Goal: Find specific page/section: Find specific page/section

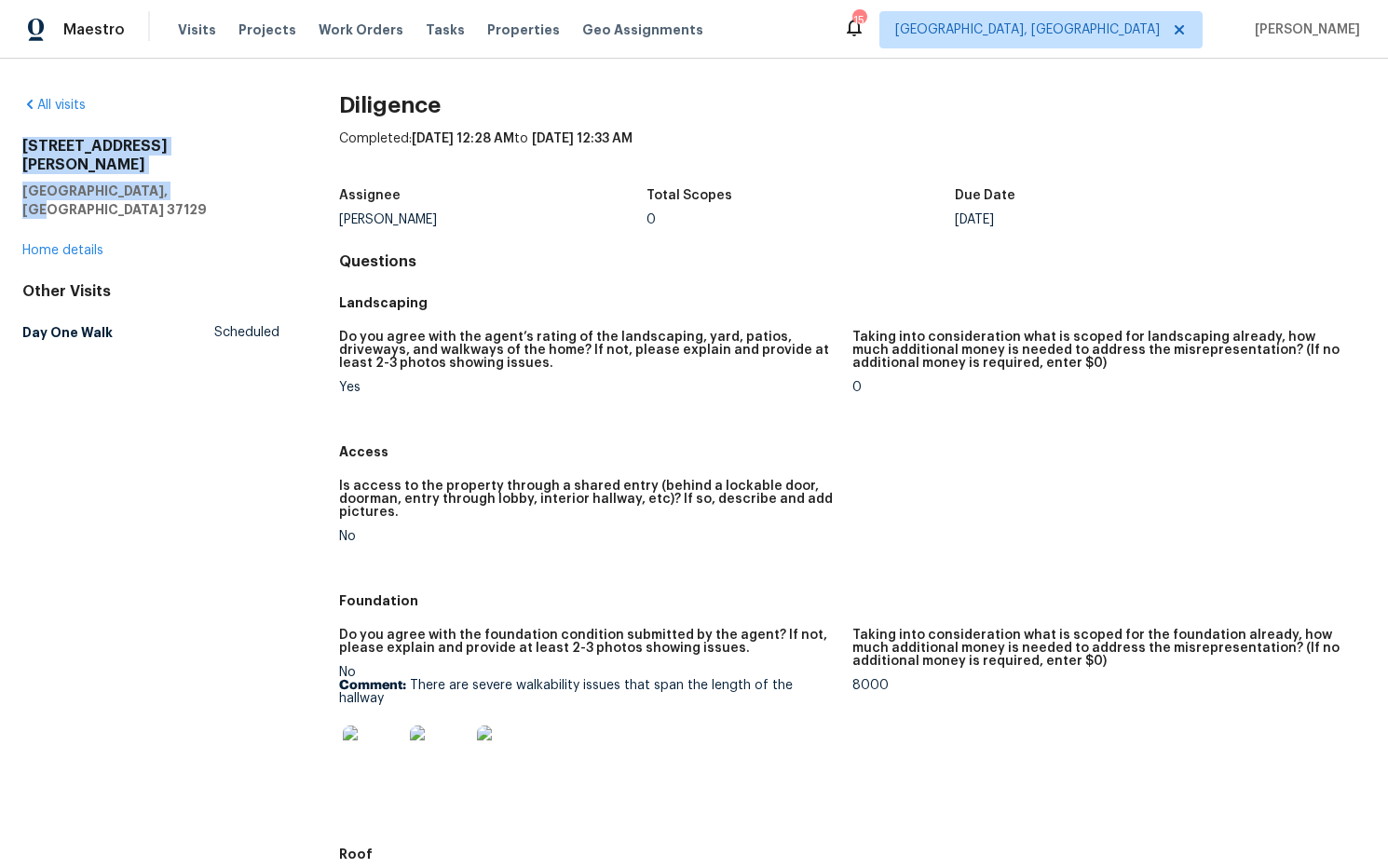
drag, startPoint x: 200, startPoint y: 181, endPoint x: 17, endPoint y: 149, distance: 185.8
click at [1, 151] on div "All visits 8607 Hooper St Murfreesboro, TN 37129 Home details Other Visits Day …" at bounding box center [694, 463] width 1388 height 809
copy div "8607 Hooper St Murfreesboro, TN 37129"
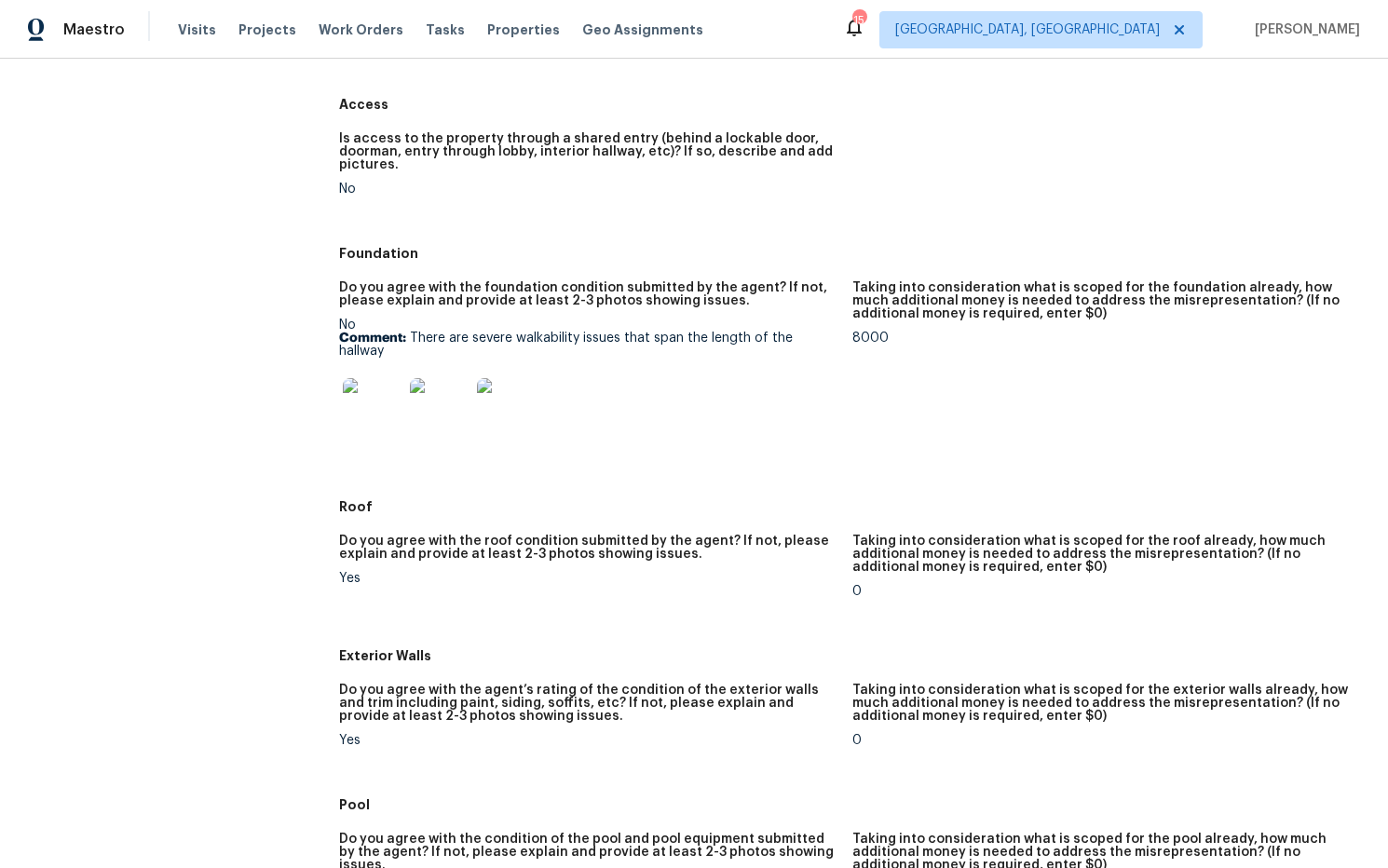
scroll to position [350, 0]
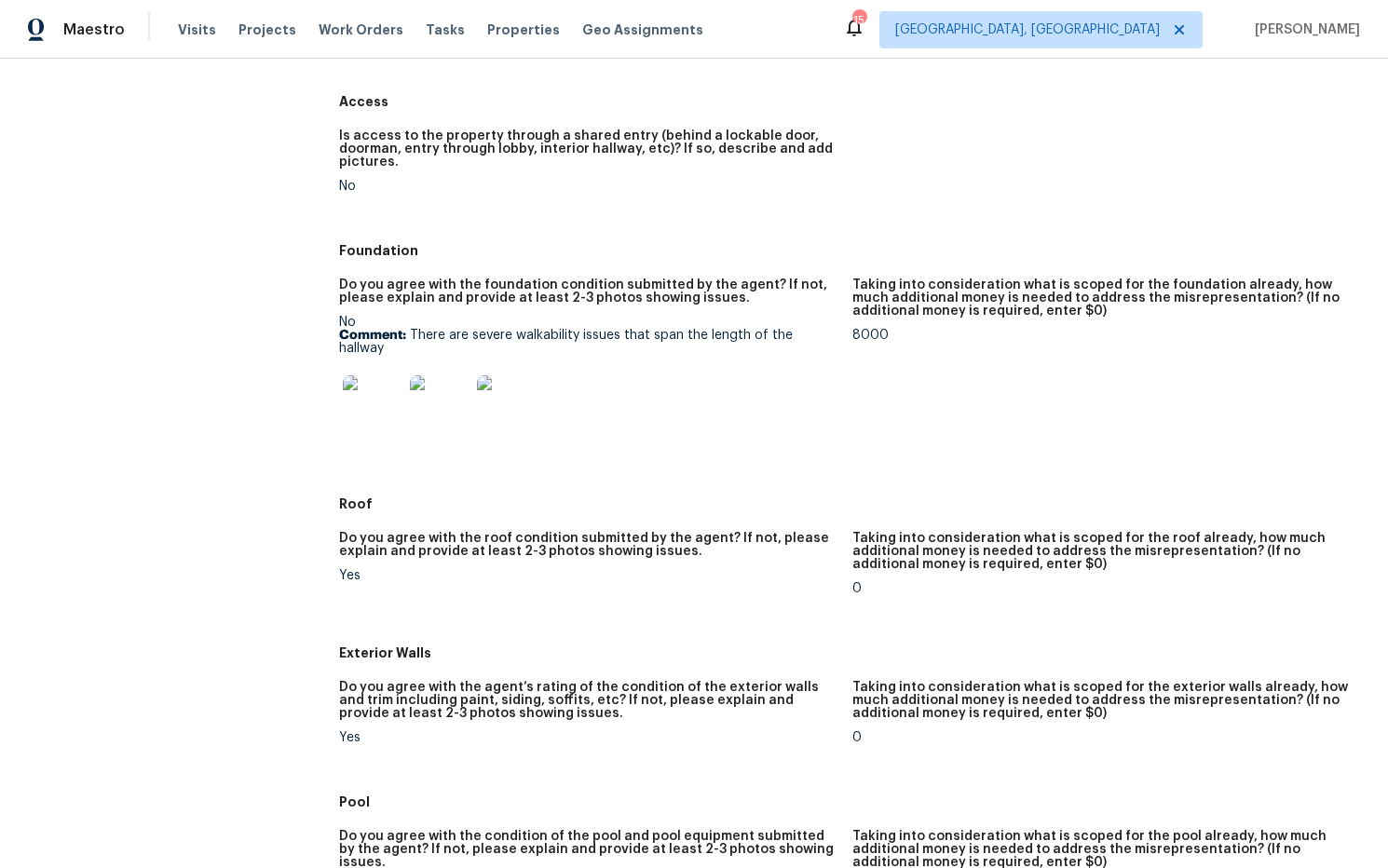
click at [381, 404] on img at bounding box center [372, 404] width 60 height 60
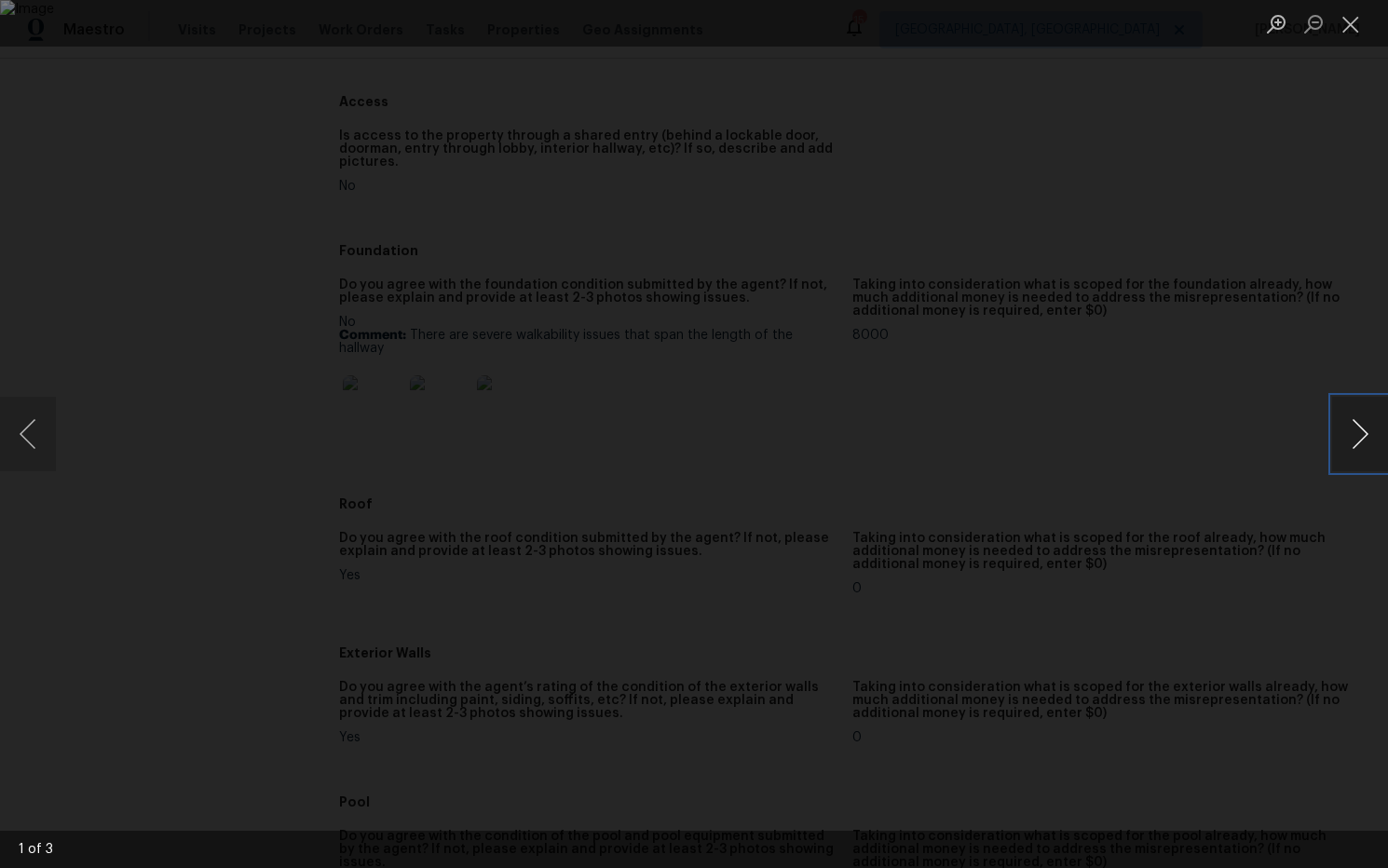
click at [1356, 432] on button "Next image" at bounding box center [1360, 434] width 56 height 75
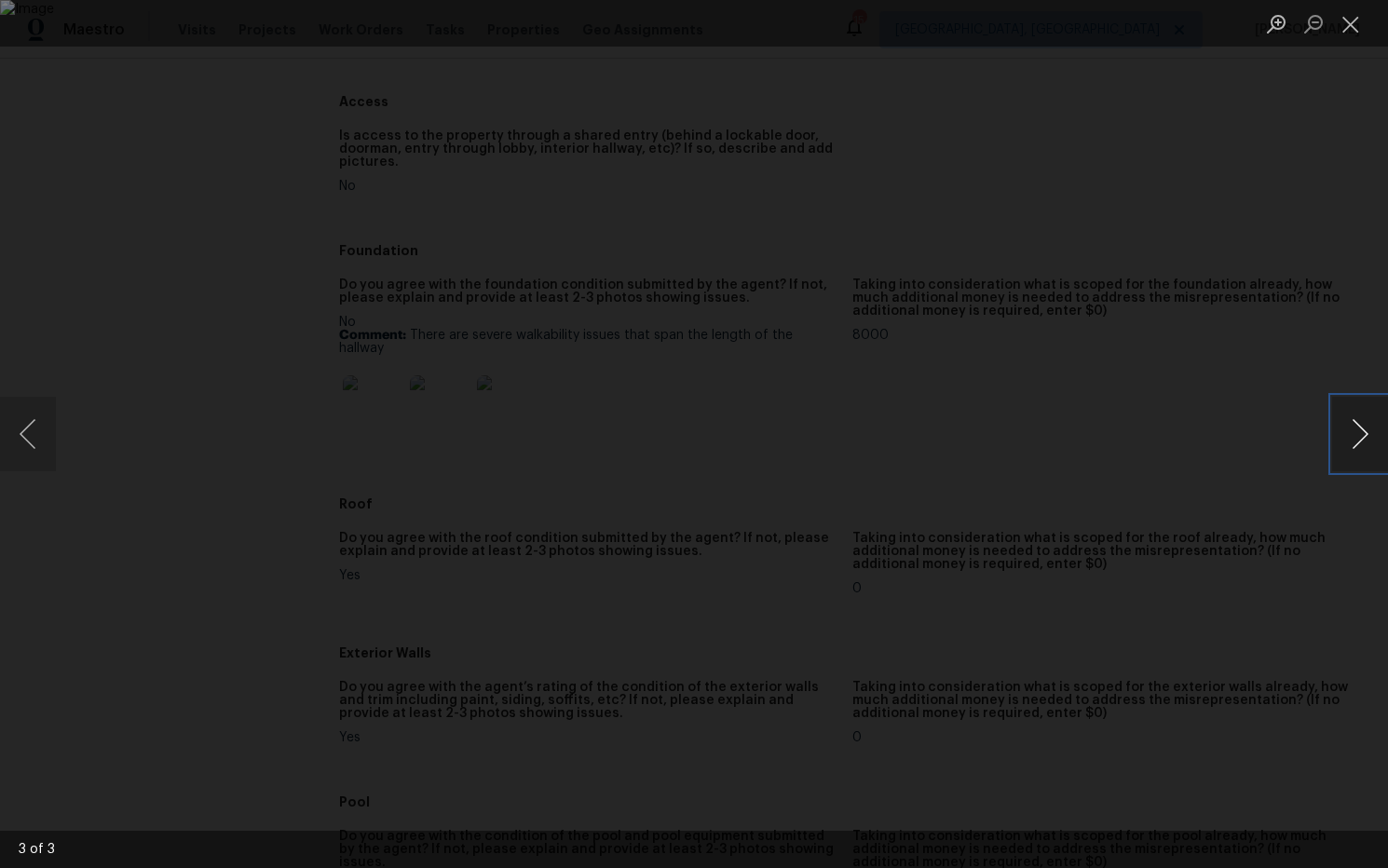
click at [1356, 432] on button "Next image" at bounding box center [1360, 434] width 56 height 75
click at [1356, 29] on button "Close lightbox" at bounding box center [1350, 24] width 37 height 32
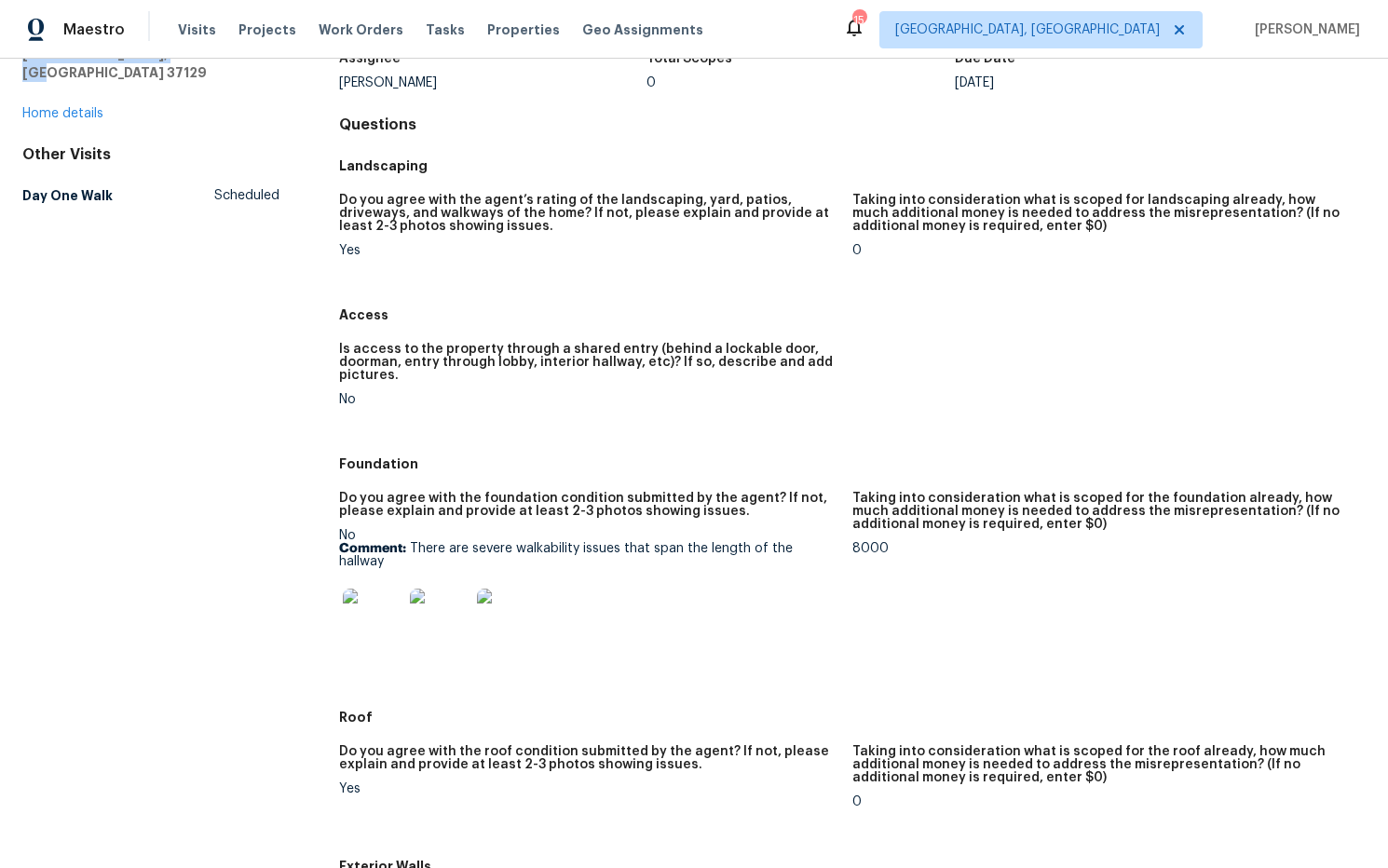
scroll to position [143, 0]
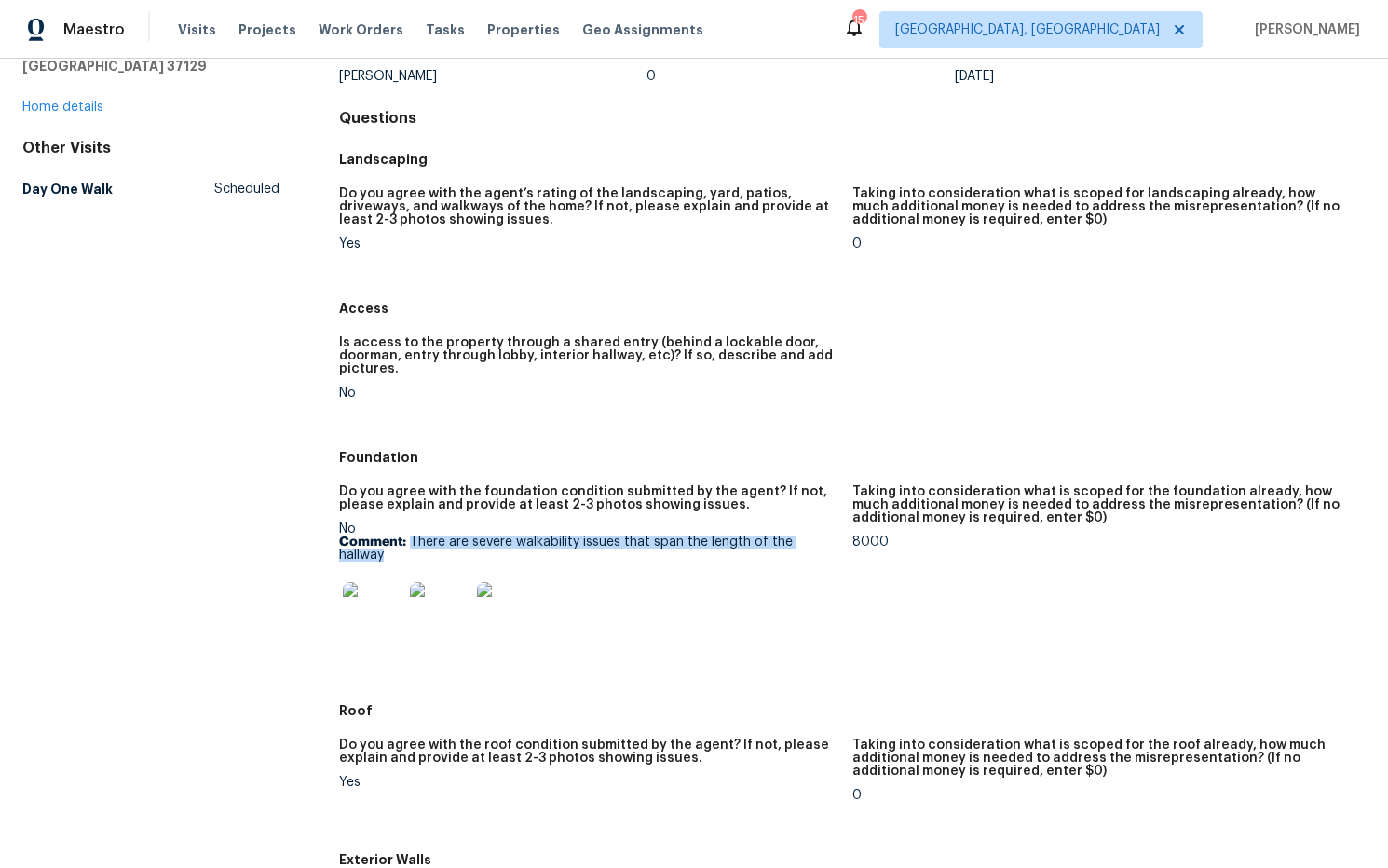
drag, startPoint x: 830, startPoint y: 541, endPoint x: 416, endPoint y: 546, distance: 414.0
click at [414, 546] on p "Comment: There are severe walkability issues that span the length of the hallway" at bounding box center [588, 549] width 498 height 27
copy p "here are severe walkability issues that span the length of the hallway"
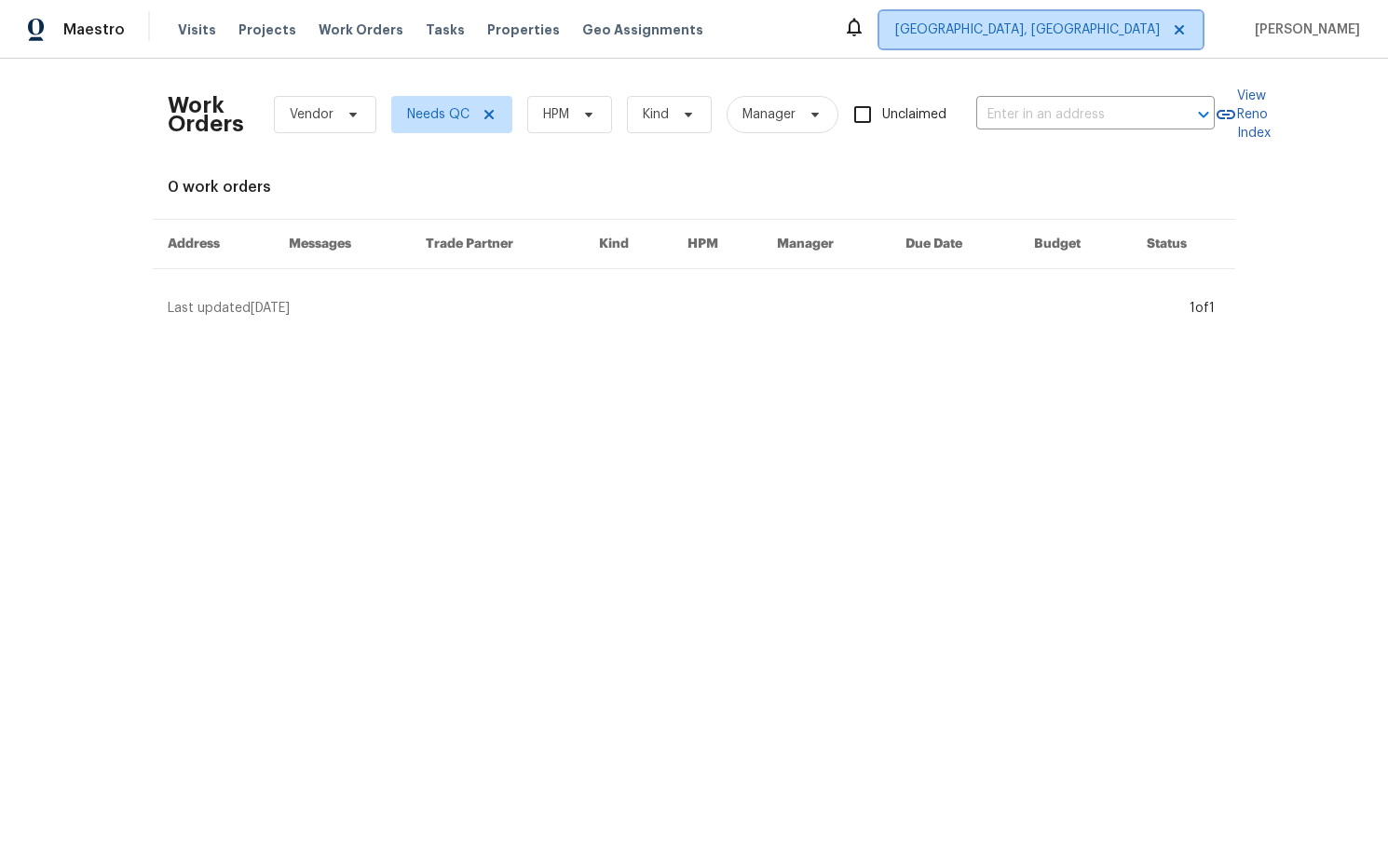
drag, startPoint x: 1092, startPoint y: 28, endPoint x: 1078, endPoint y: 27, distance: 14.0
click at [1091, 28] on span "Albuquerque, NM" at bounding box center [1026, 30] width 264 height 19
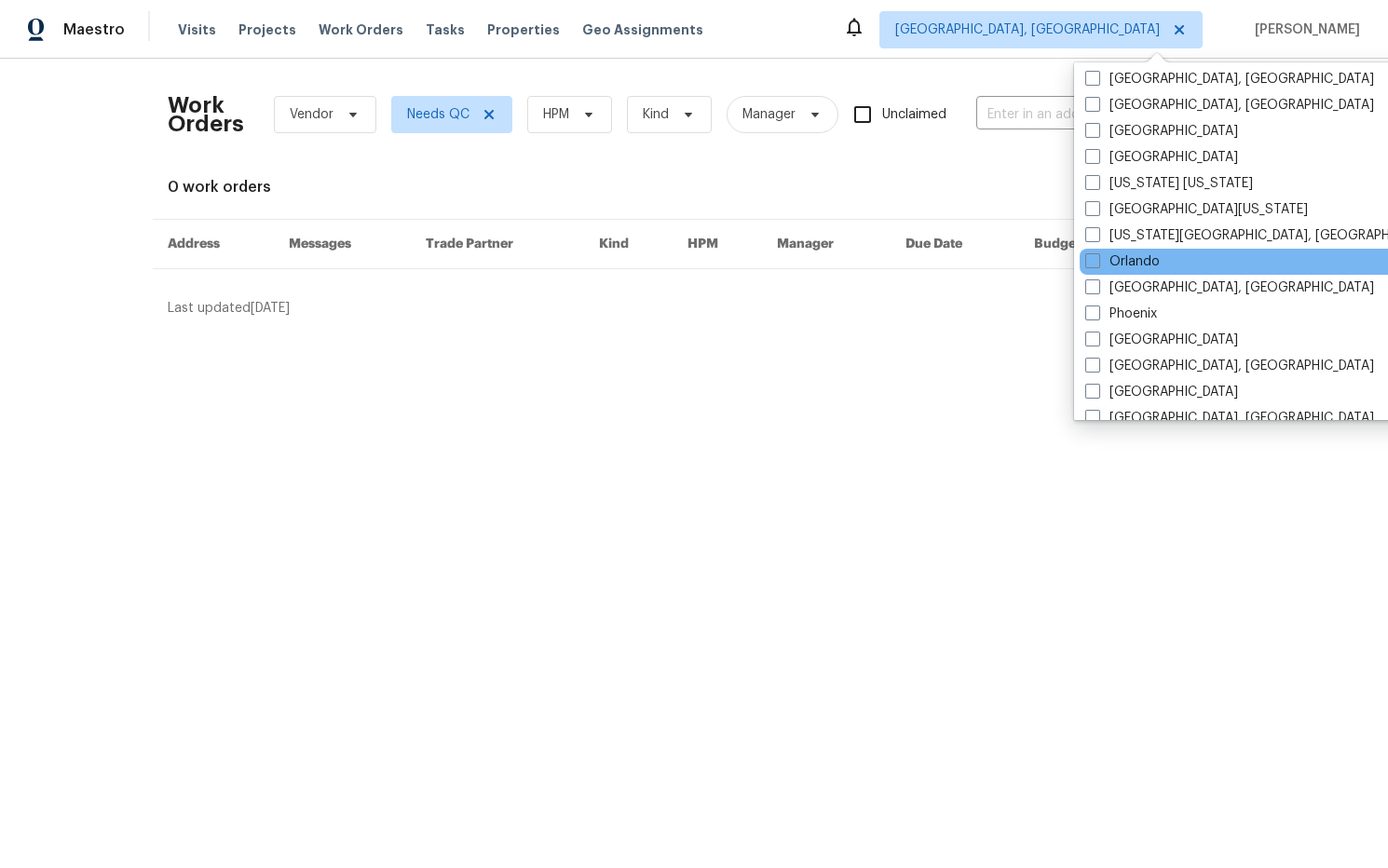
scroll to position [862, 0]
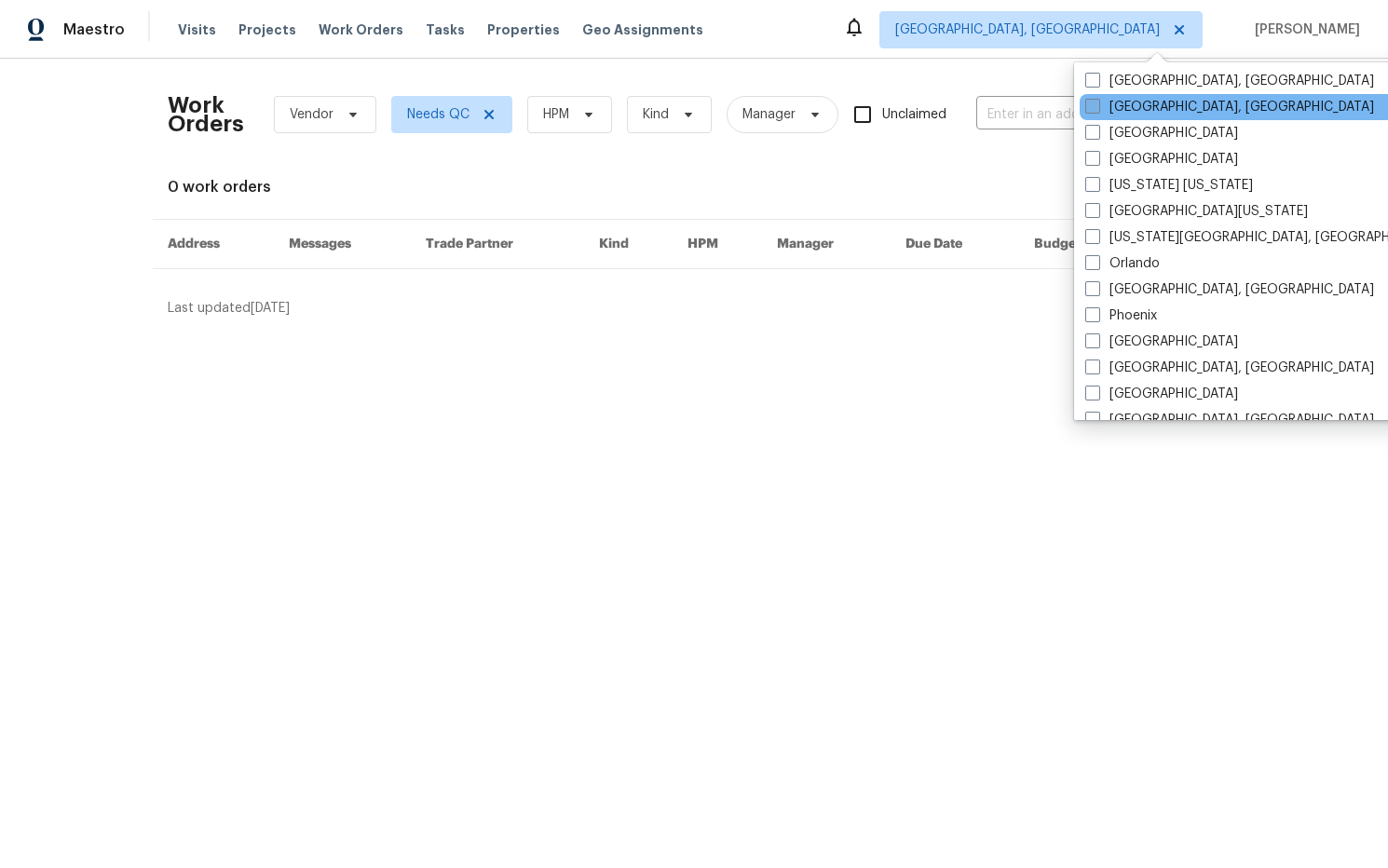
click at [1093, 106] on span at bounding box center [1093, 106] width 15 height 15
click at [1093, 106] on input "[GEOGRAPHIC_DATA], [GEOGRAPHIC_DATA]" at bounding box center [1091, 103] width 12 height 12
checkbox input "true"
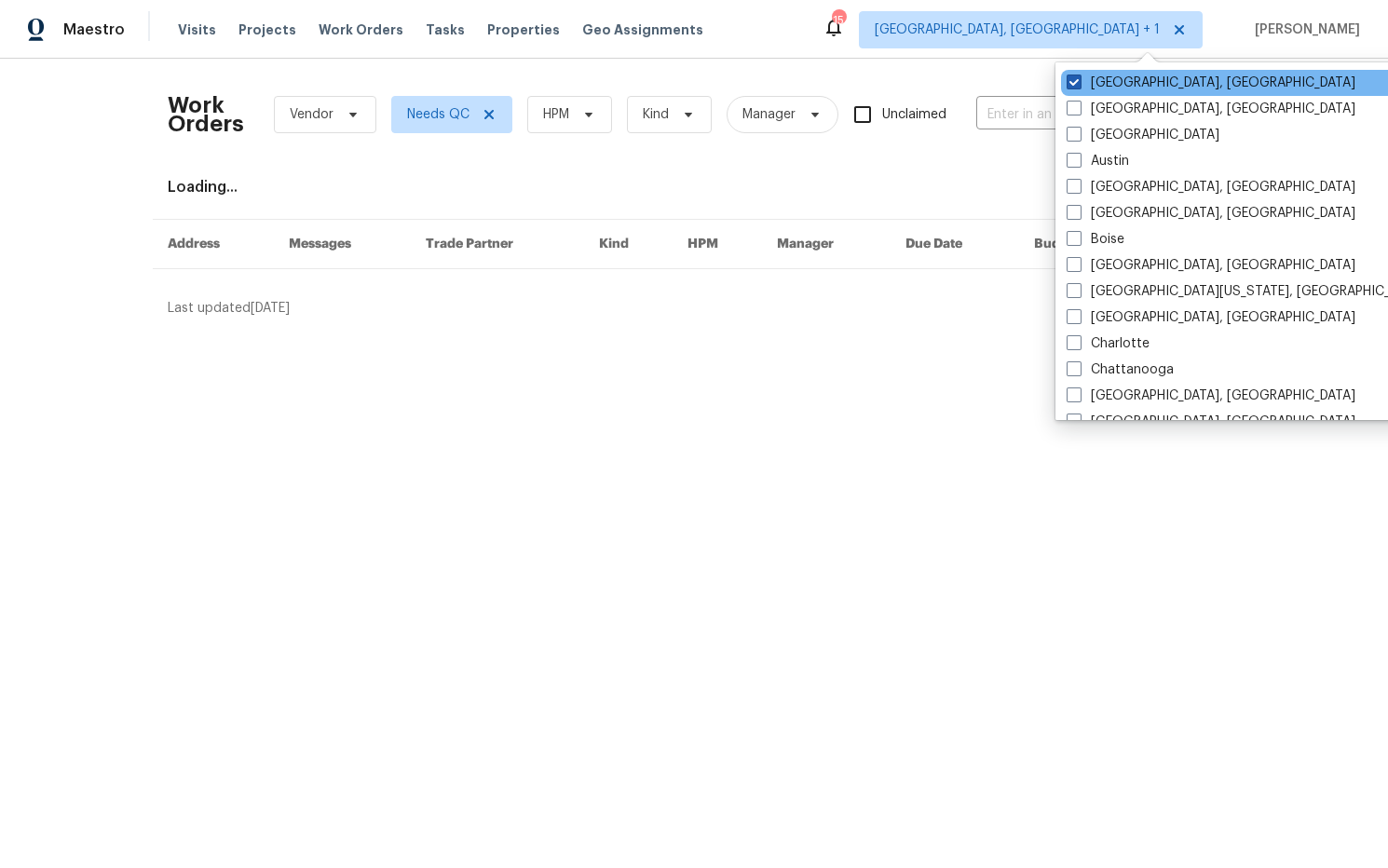
click at [1130, 80] on label "Albuquerque, NM" at bounding box center [1210, 83] width 289 height 19
click at [1078, 80] on input "Albuquerque, NM" at bounding box center [1072, 80] width 12 height 12
checkbox input "false"
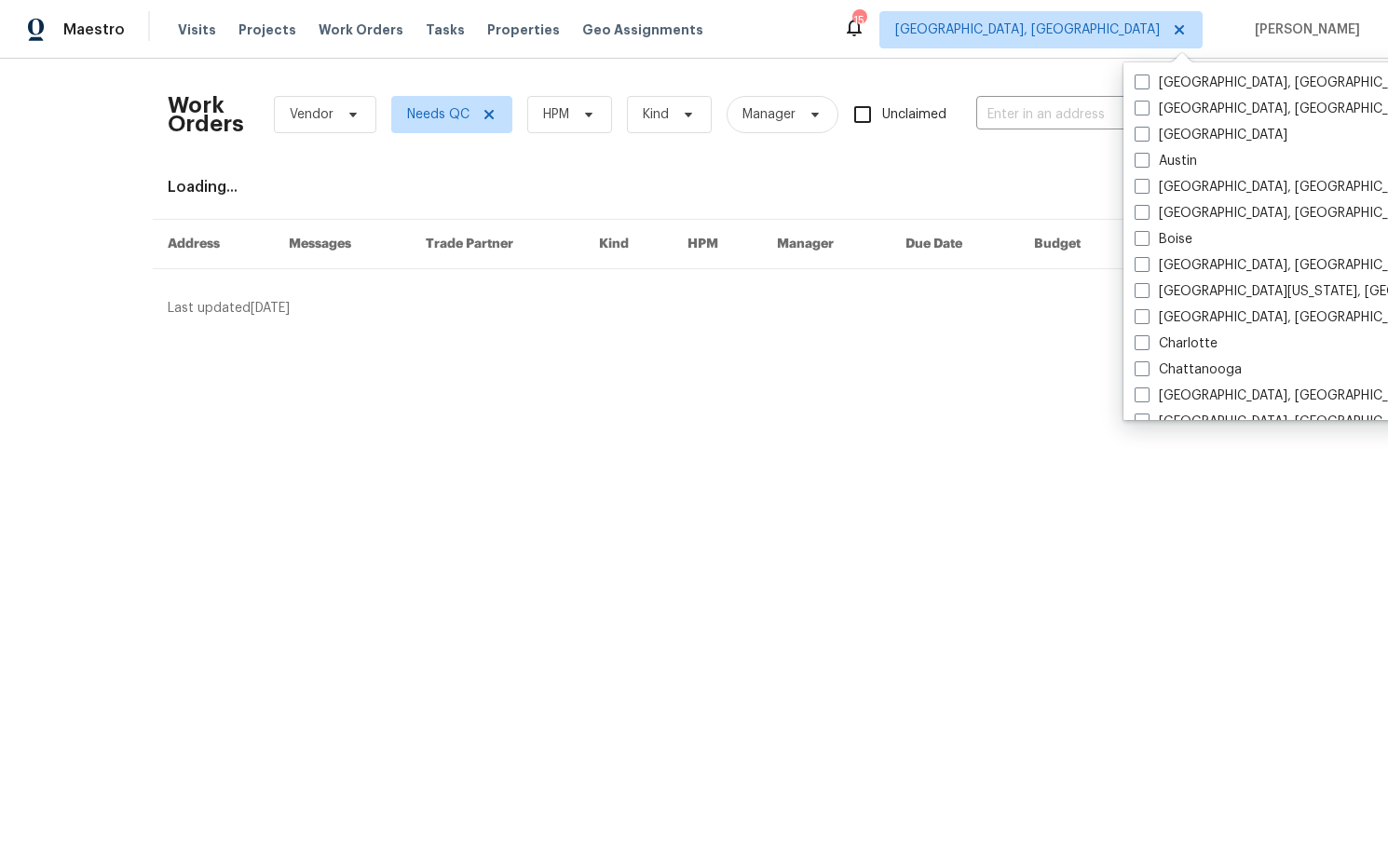
click at [939, 54] on div "Maestro Visits Projects Work Orders Tasks Properties Geo Assignments 15 Miami, …" at bounding box center [694, 29] width 1388 height 59
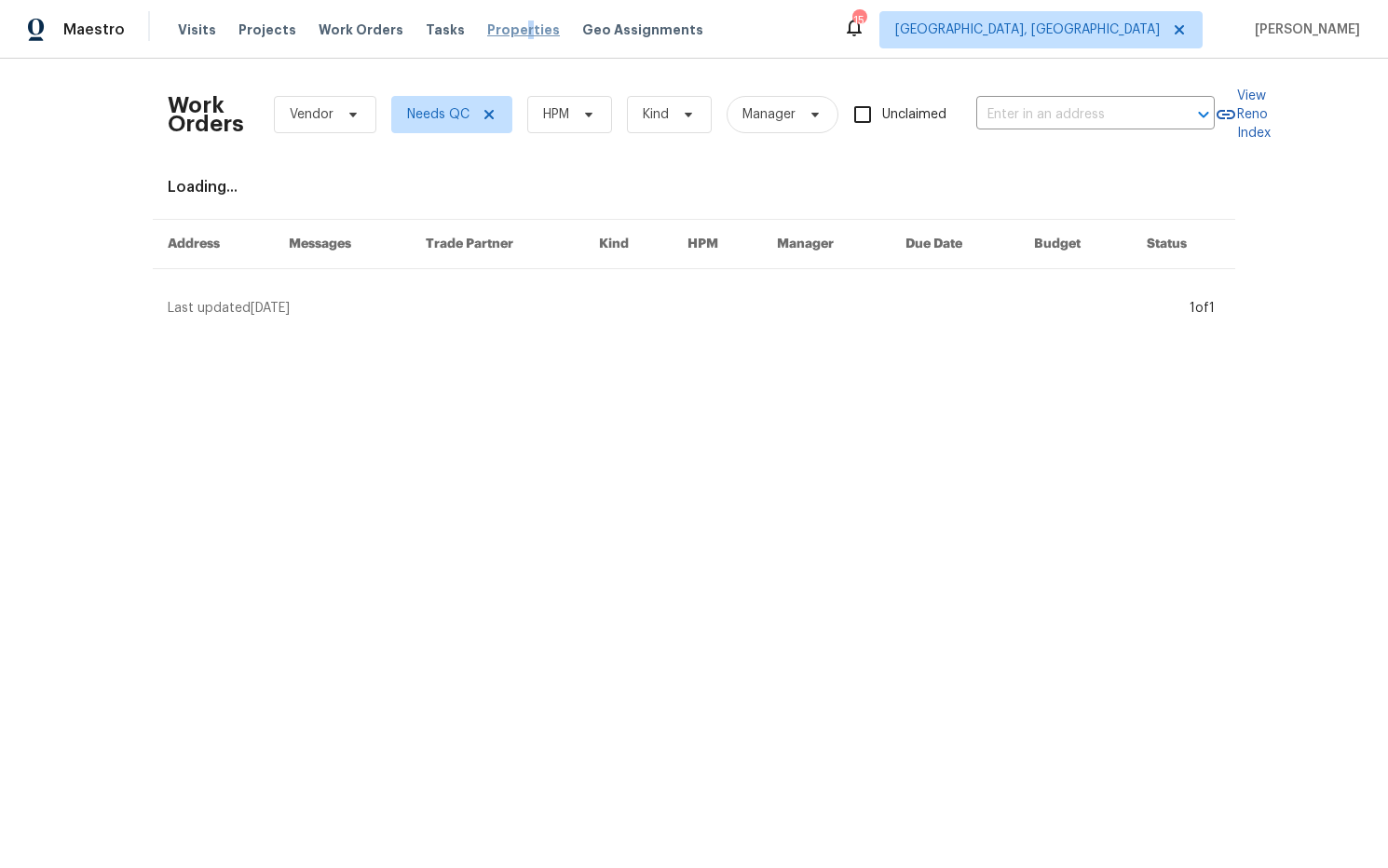
click at [503, 33] on span "Properties" at bounding box center [523, 30] width 73 height 19
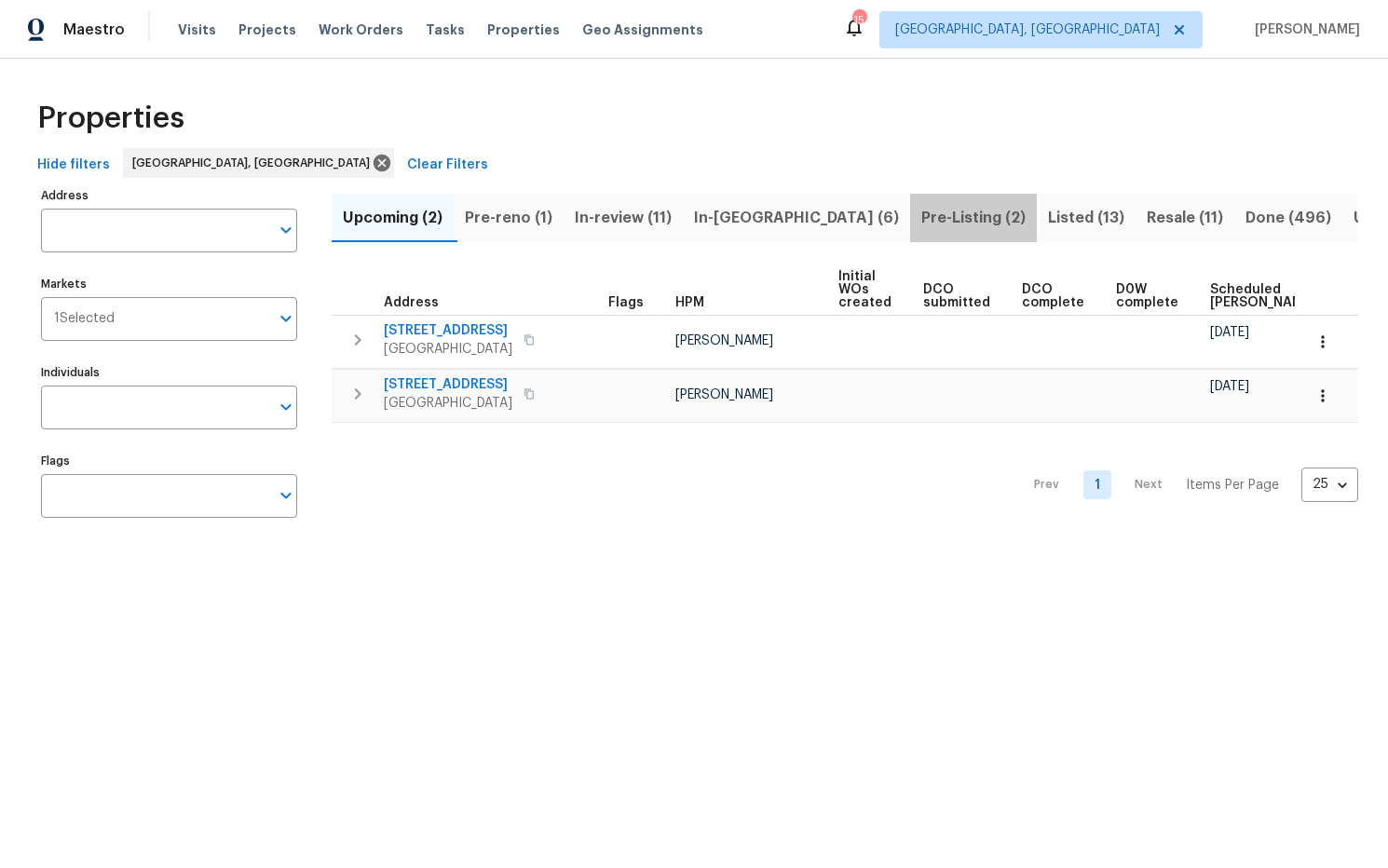
click at [921, 221] on span "Pre-Listing (2)" at bounding box center [973, 218] width 104 height 27
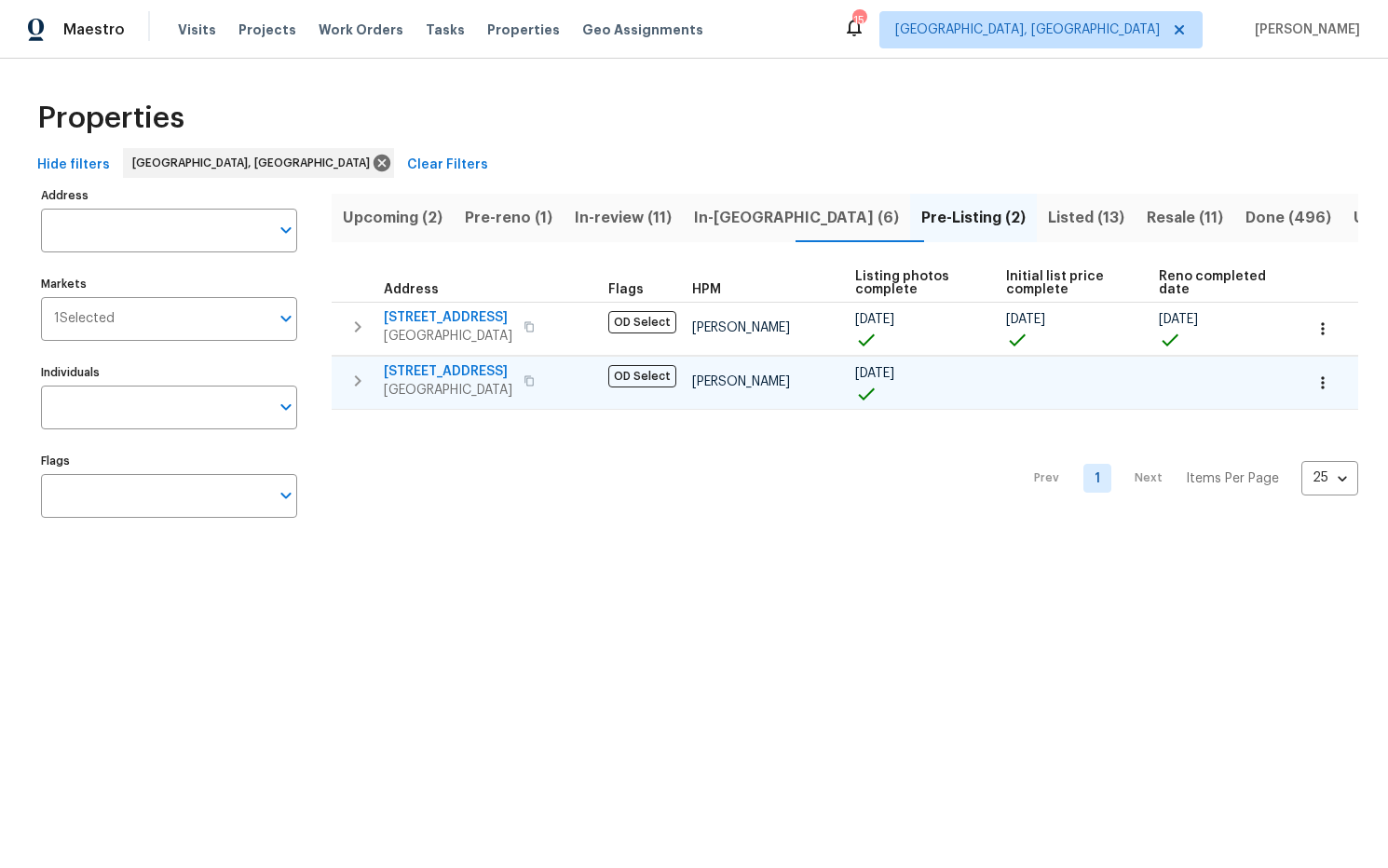
click at [459, 375] on span "12785 Meadowbreeze Dr" at bounding box center [448, 372] width 129 height 19
click at [1048, 210] on span "Listed (13)" at bounding box center [1086, 218] width 77 height 27
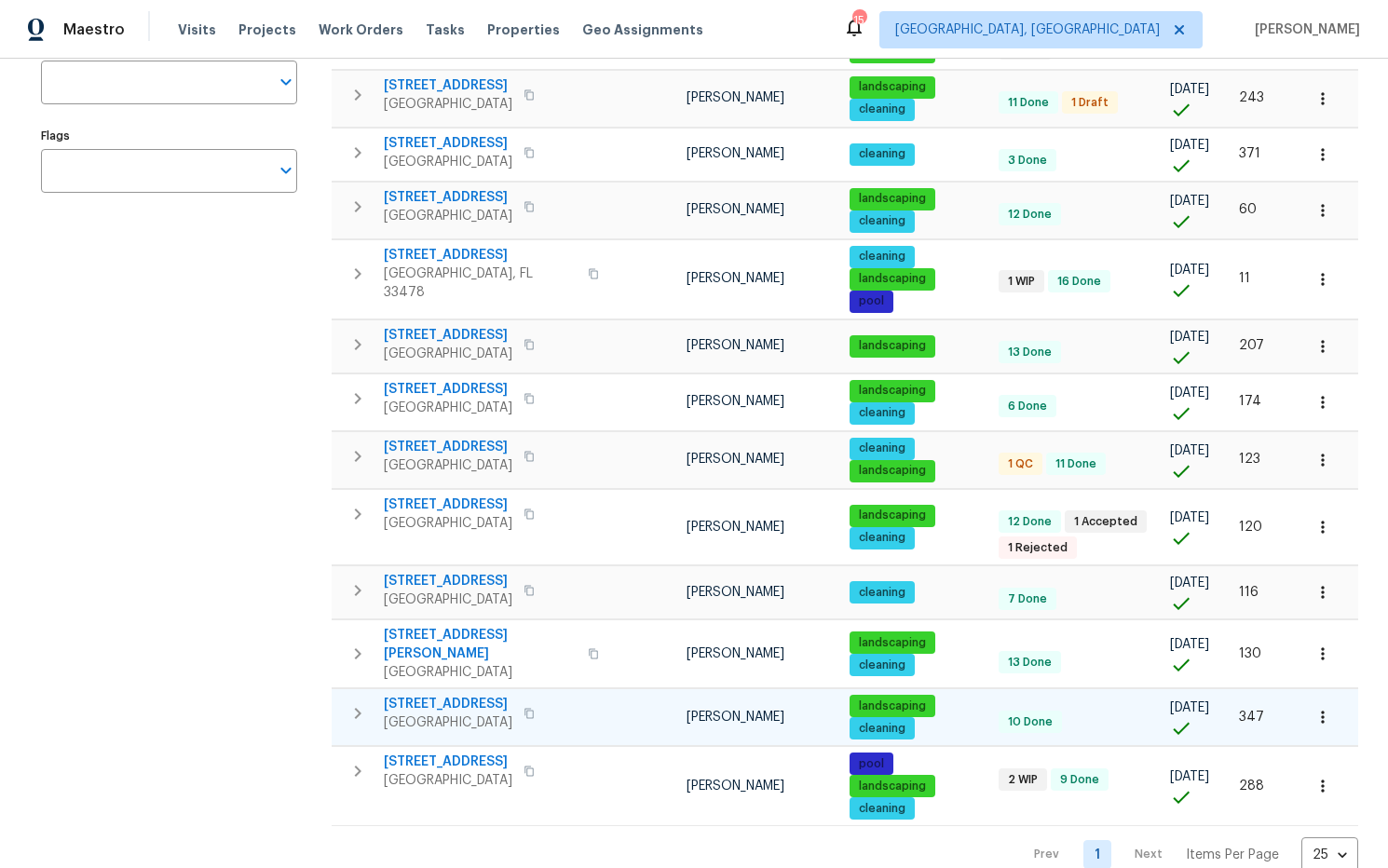
scroll to position [345, 0]
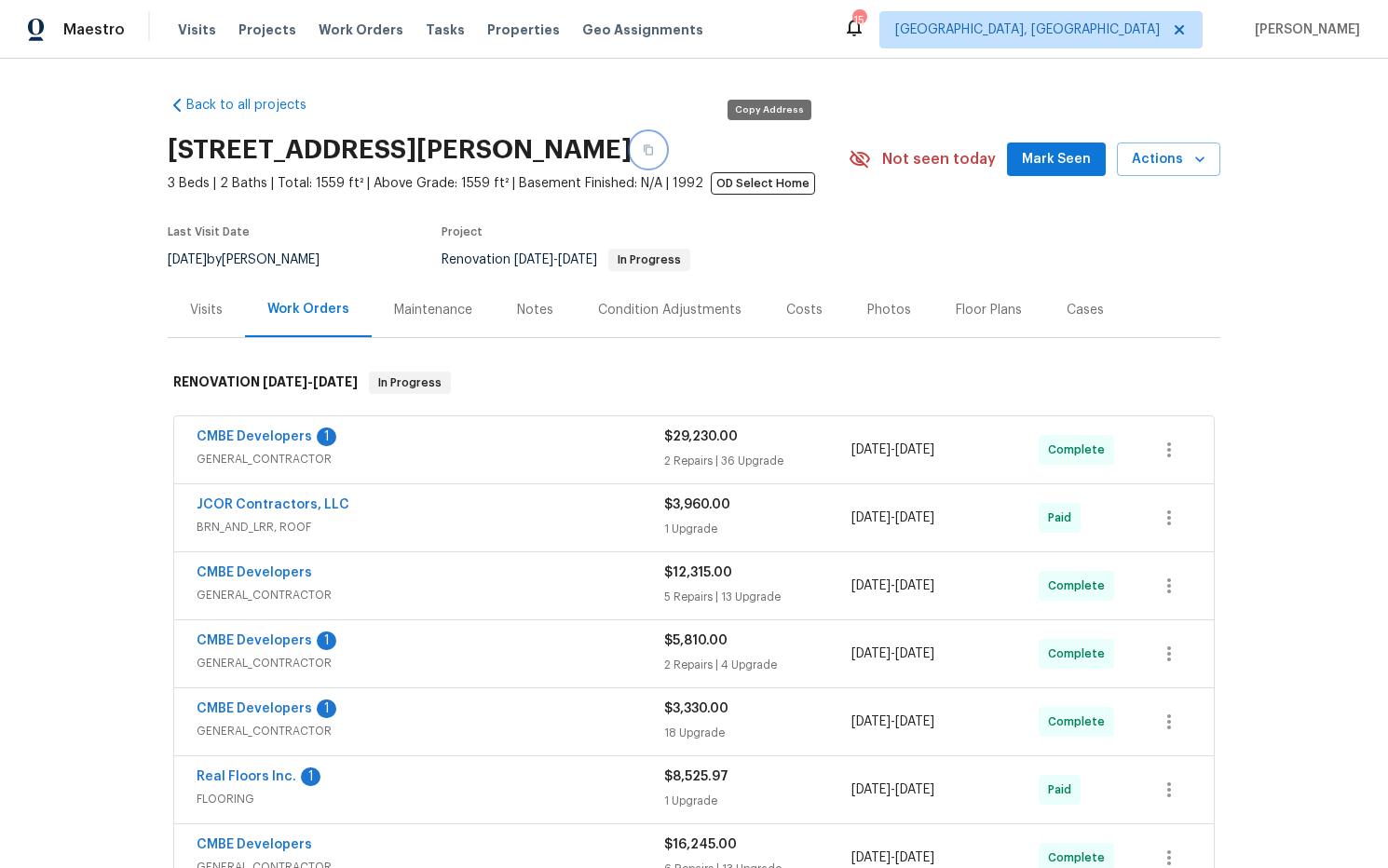
click at [654, 148] on icon "button" at bounding box center [649, 150] width 11 height 11
